Goal: Transaction & Acquisition: Purchase product/service

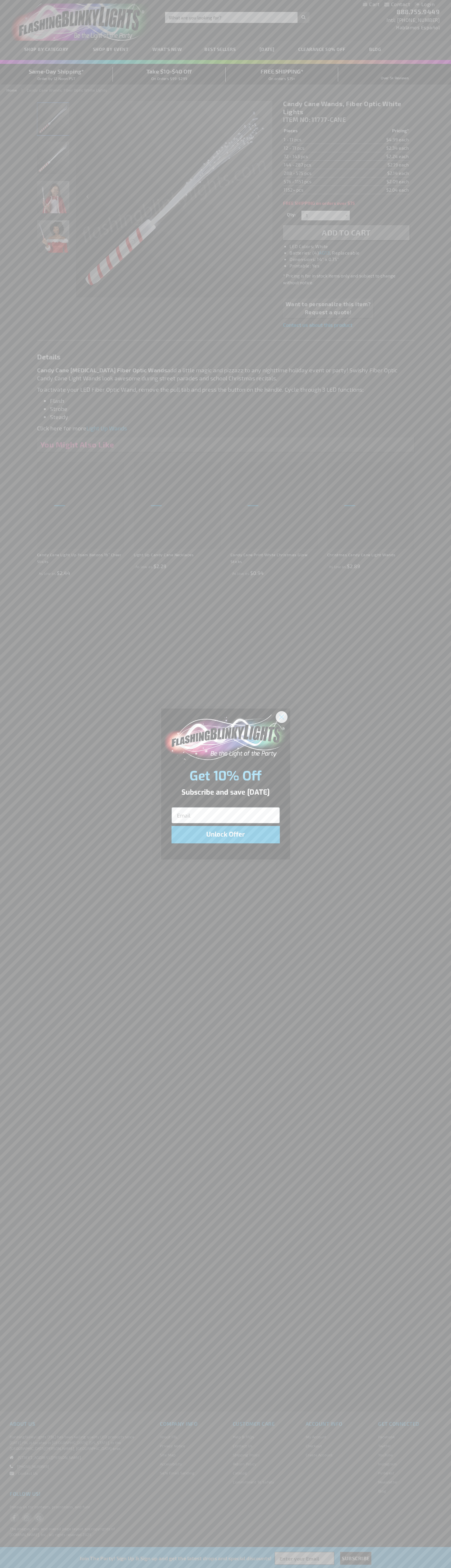
click at [282, 716] on icon "Close dialog" at bounding box center [281, 716] width 5 height 5
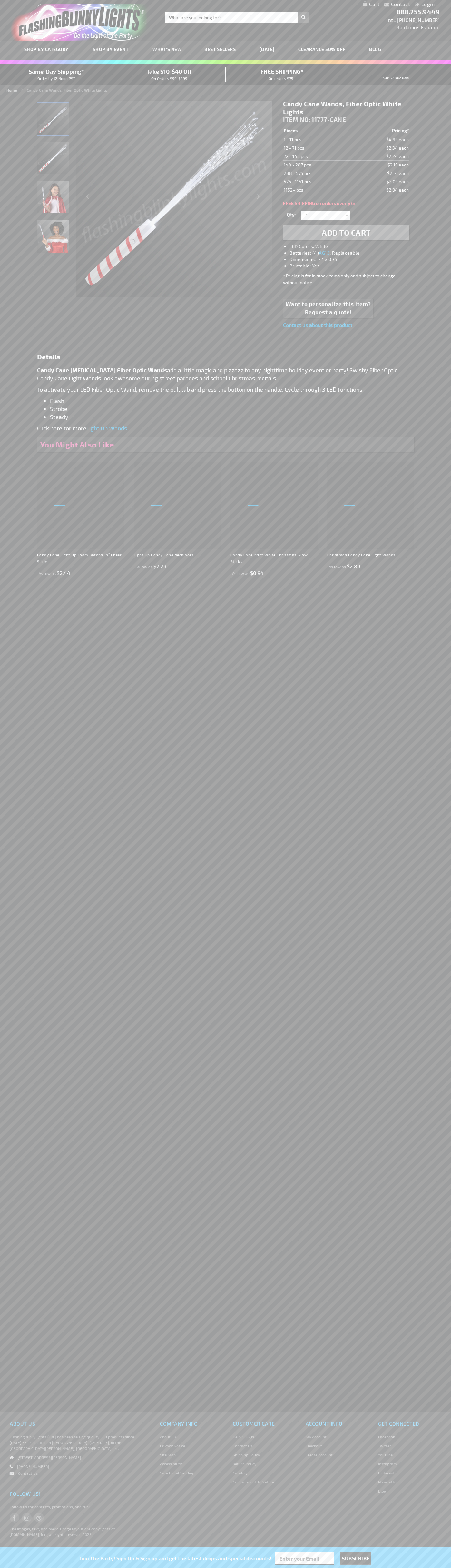
click at [346, 232] on span "Add to Cart" at bounding box center [346, 232] width 49 height 10
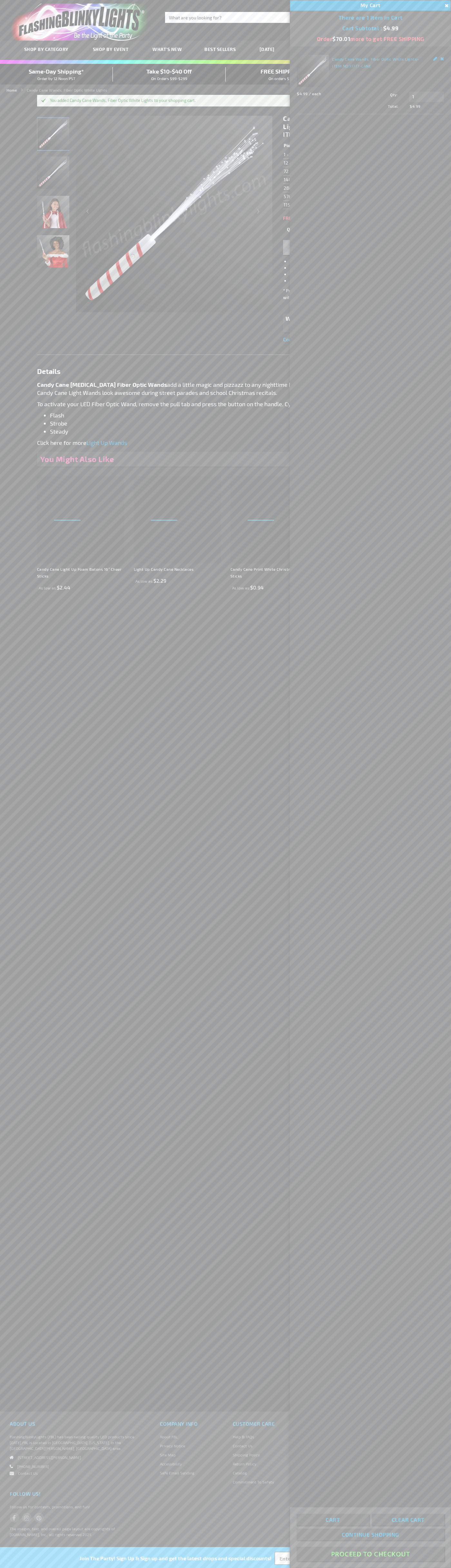
click at [371, 1554] on button "Proceed To Checkout" at bounding box center [371, 1554] width 148 height 15
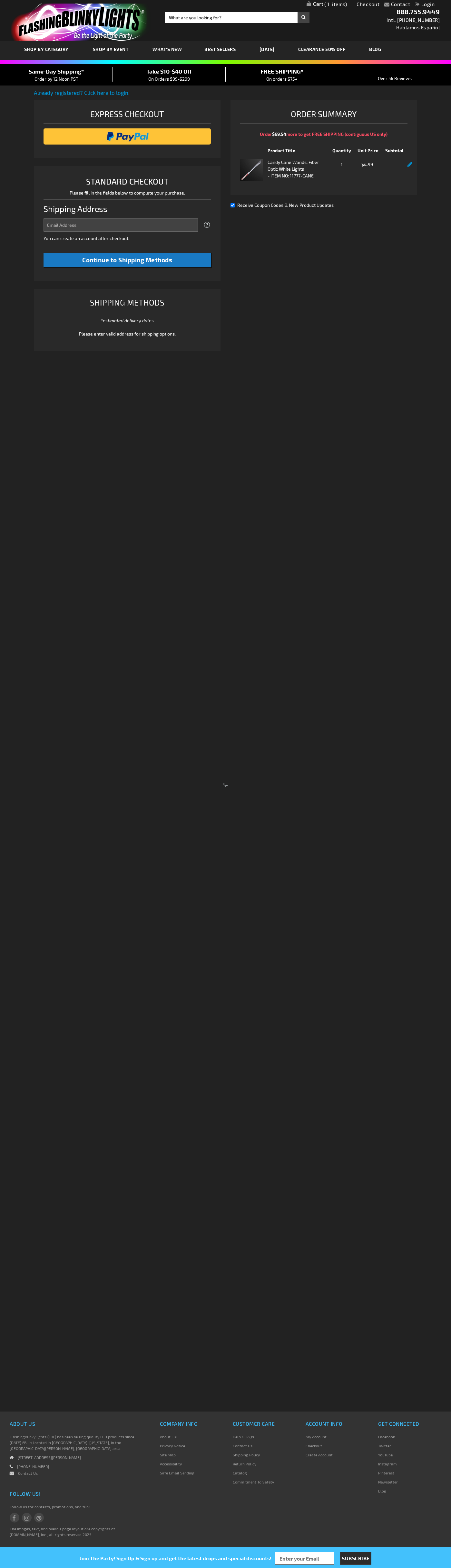
select select "US"
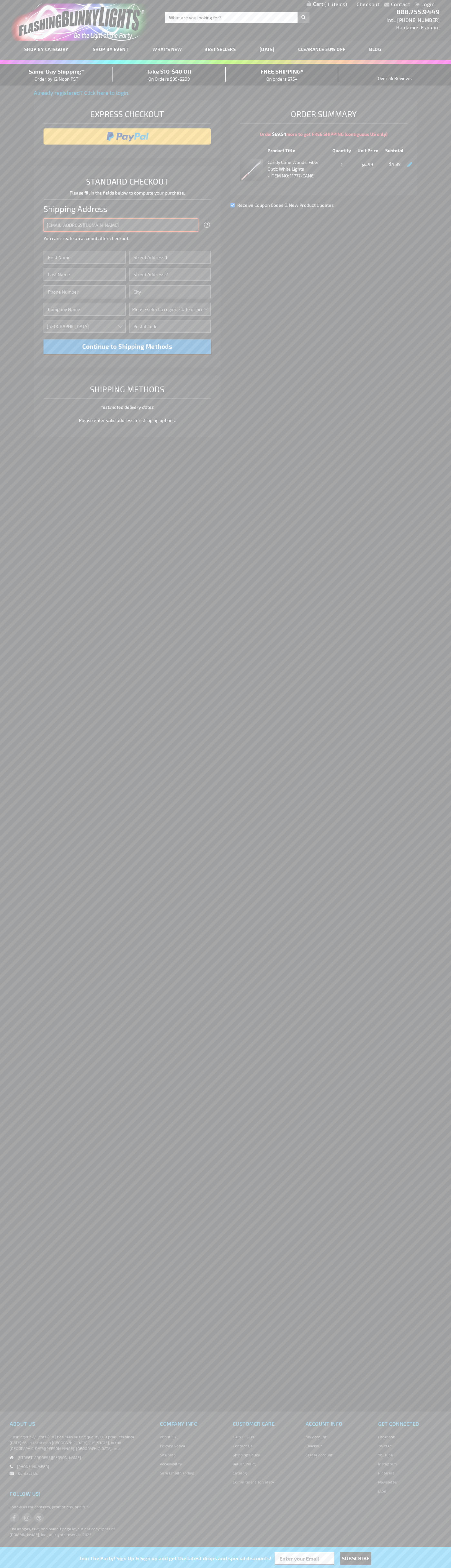
type input "johnsmith005@storebotmail.joonix.net"
type input "John"
type input "401 North Tryon Street"
type input "First floor"
type input "charlotte"
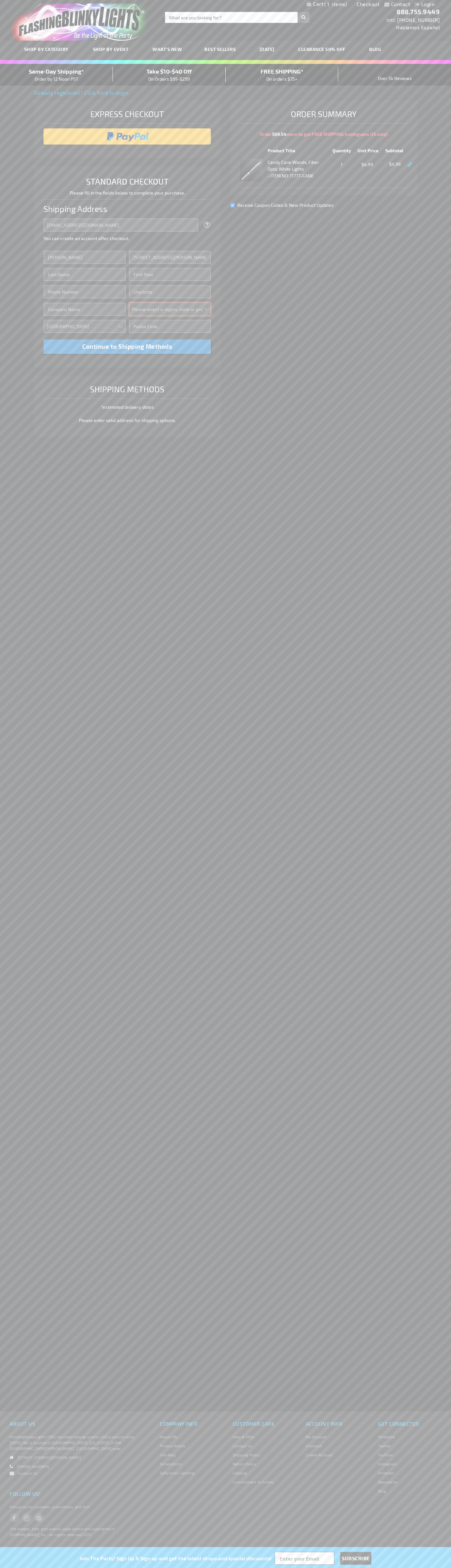
select select "44"
type input "28202"
type input "Smith"
type input "6502530000"
type input "John Smith"
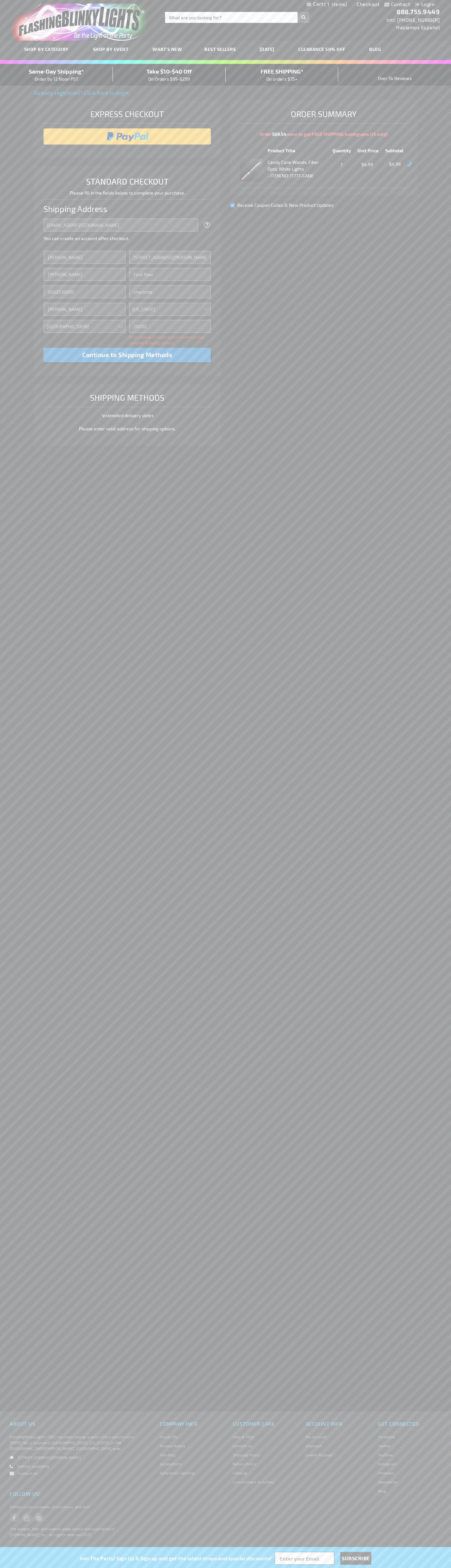
click at [57, 75] on div "Same-Day Shipping* Order by 12 Noon PST" at bounding box center [56, 75] width 113 height 15
click at [127, 136] on input "image" at bounding box center [127, 136] width 161 height 13
